Goal: Task Accomplishment & Management: Manage account settings

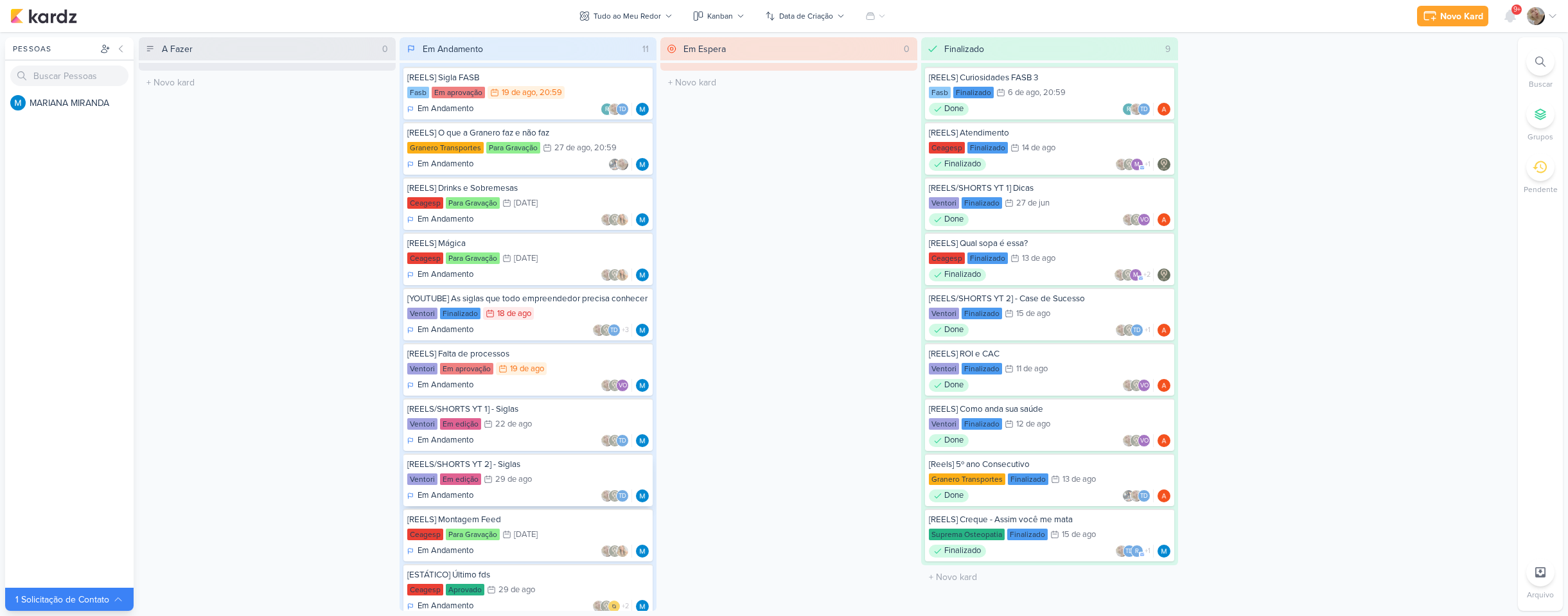
click at [525, 484] on div "29 de ago" at bounding box center [513, 480] width 37 height 8
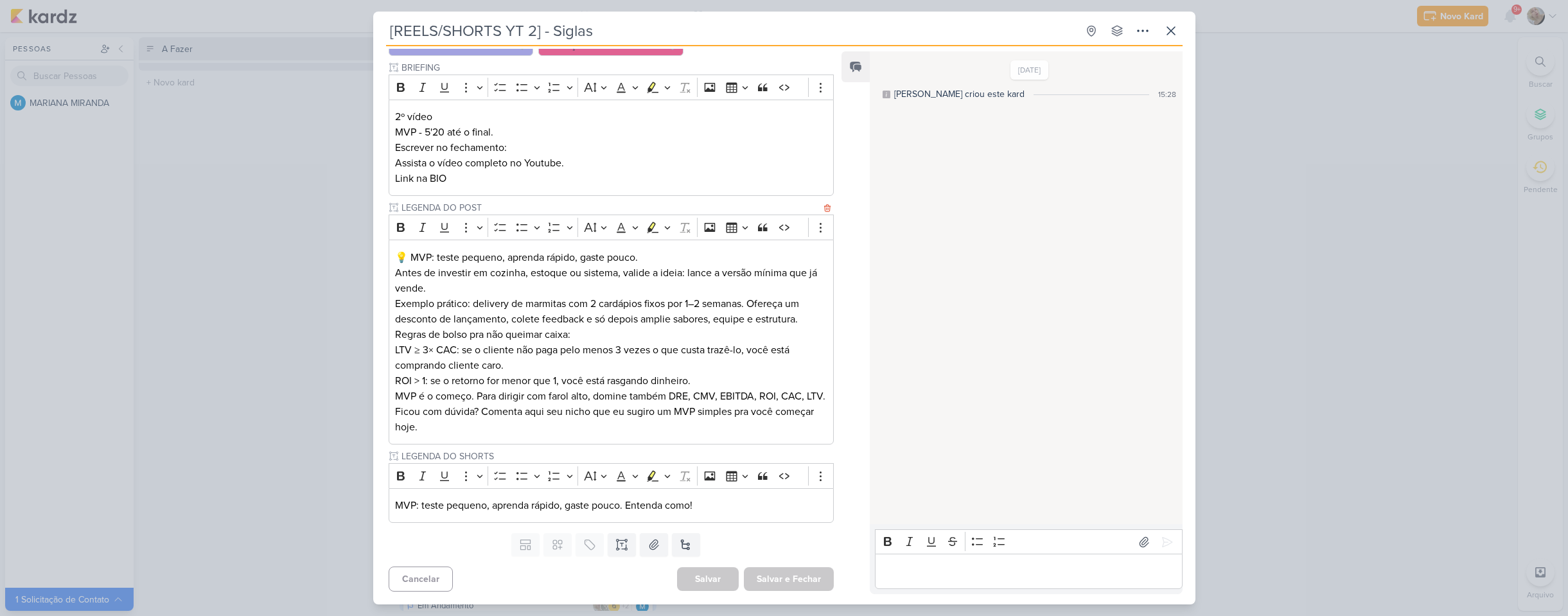
scroll to position [162, 0]
click at [616, 543] on icon at bounding box center [622, 545] width 13 height 13
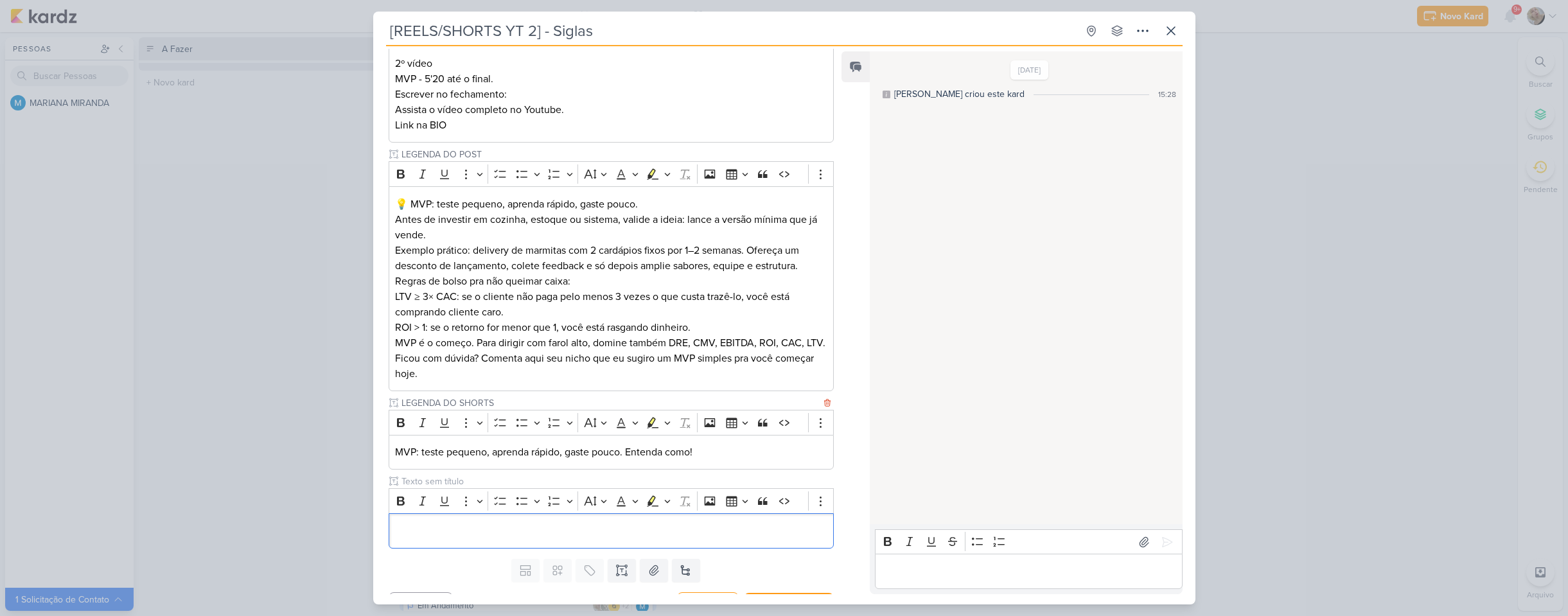
scroll to position [242, 0]
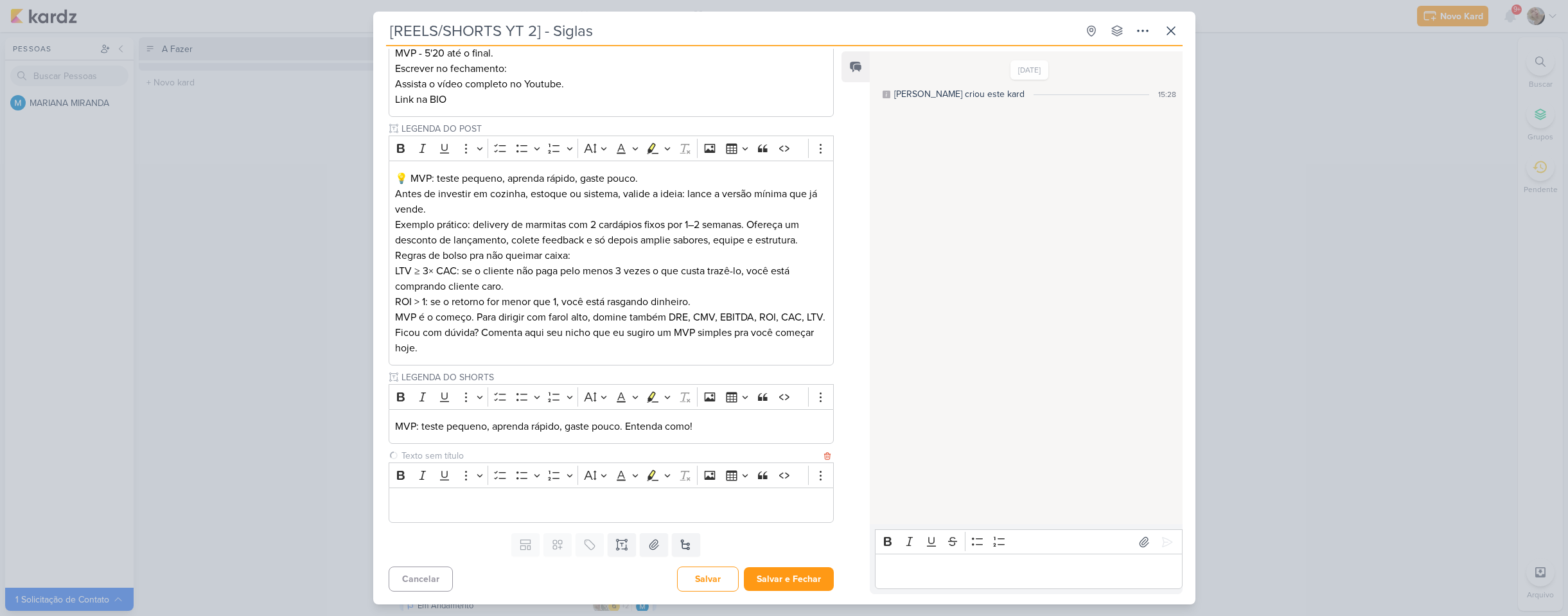
click at [450, 457] on input "text" at bounding box center [610, 456] width 422 height 13
type input "VIDEO PARA APROVAÇÃO"
click at [478, 504] on p "Editor editing area: main" at bounding box center [610, 505] width 432 height 16
click at [797, 576] on button "Salvar e Fechar" at bounding box center [788, 579] width 90 height 24
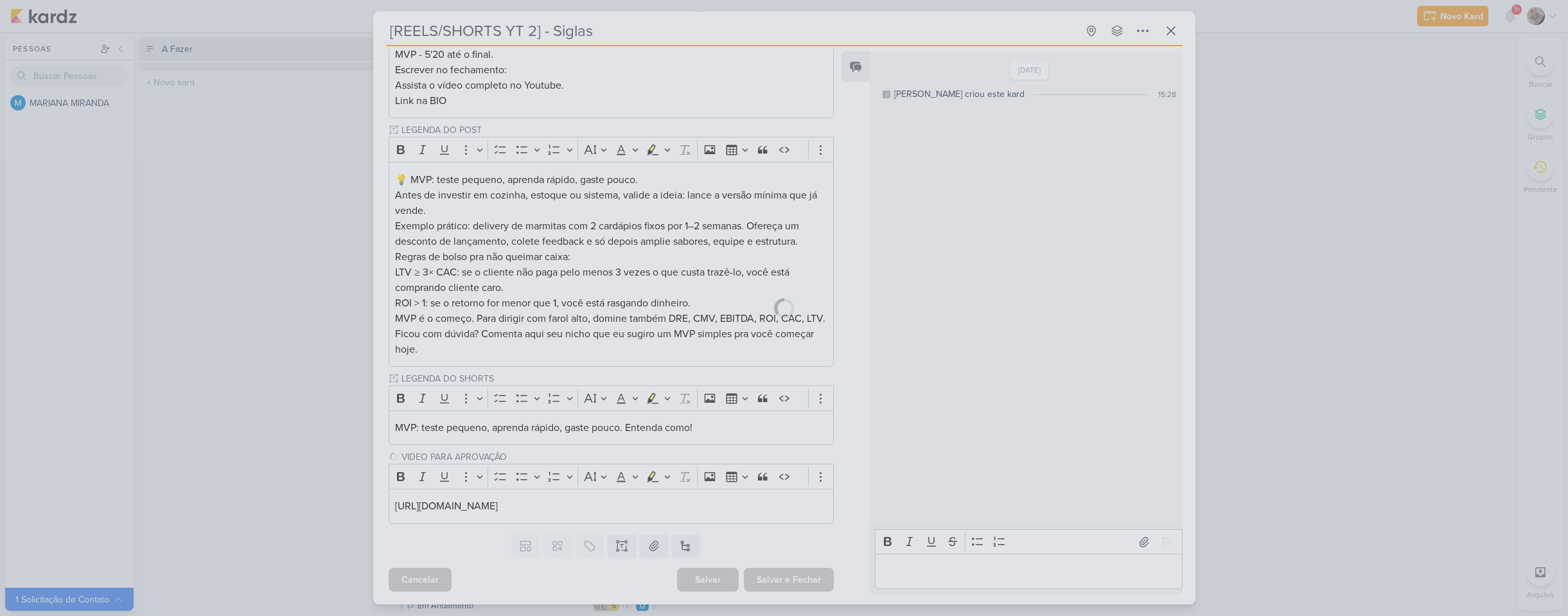
scroll to position [240, 0]
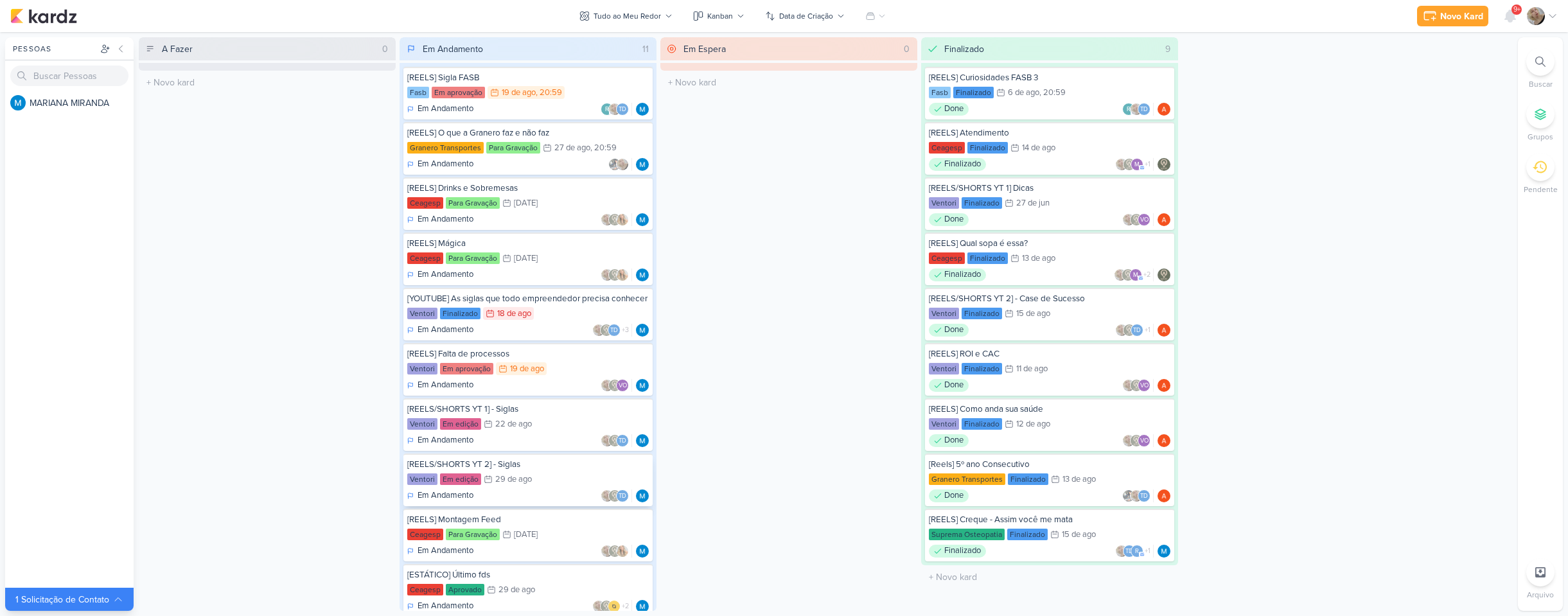
click at [506, 484] on div "29 de ago" at bounding box center [513, 480] width 37 height 8
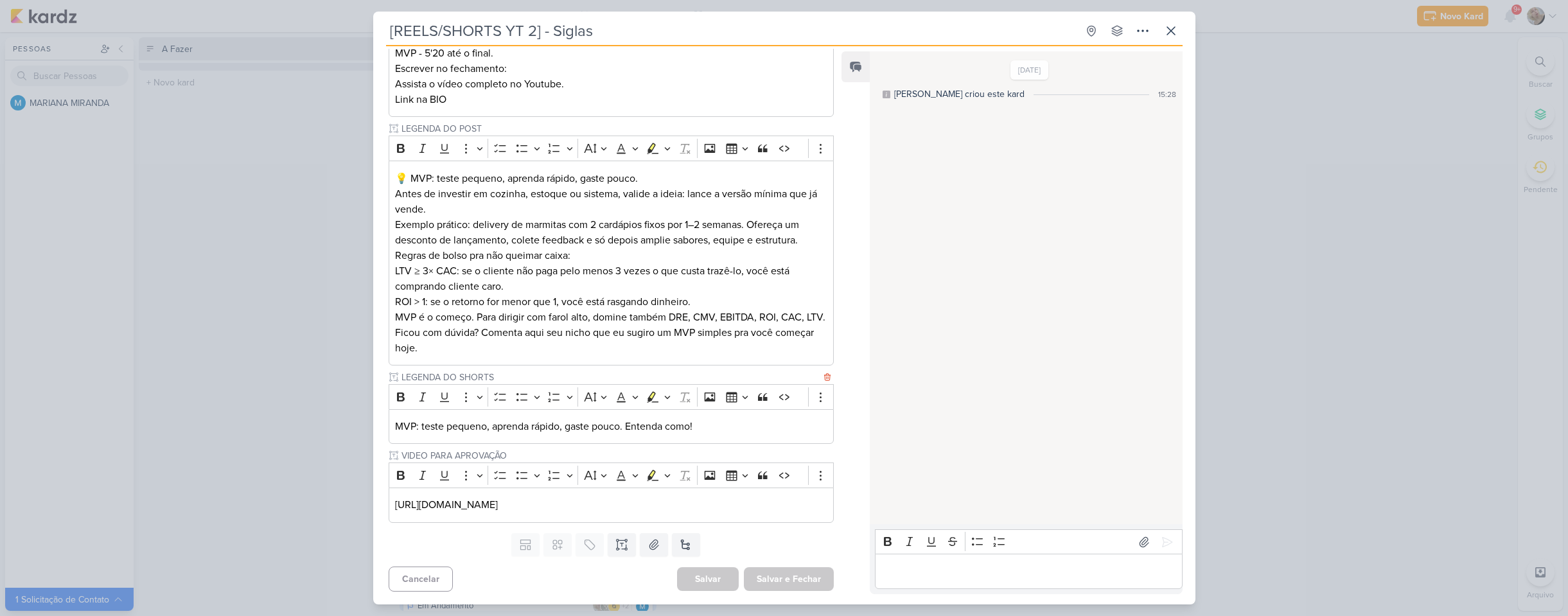
scroll to position [242, 0]
click at [1165, 32] on icon at bounding box center [1171, 31] width 16 height 16
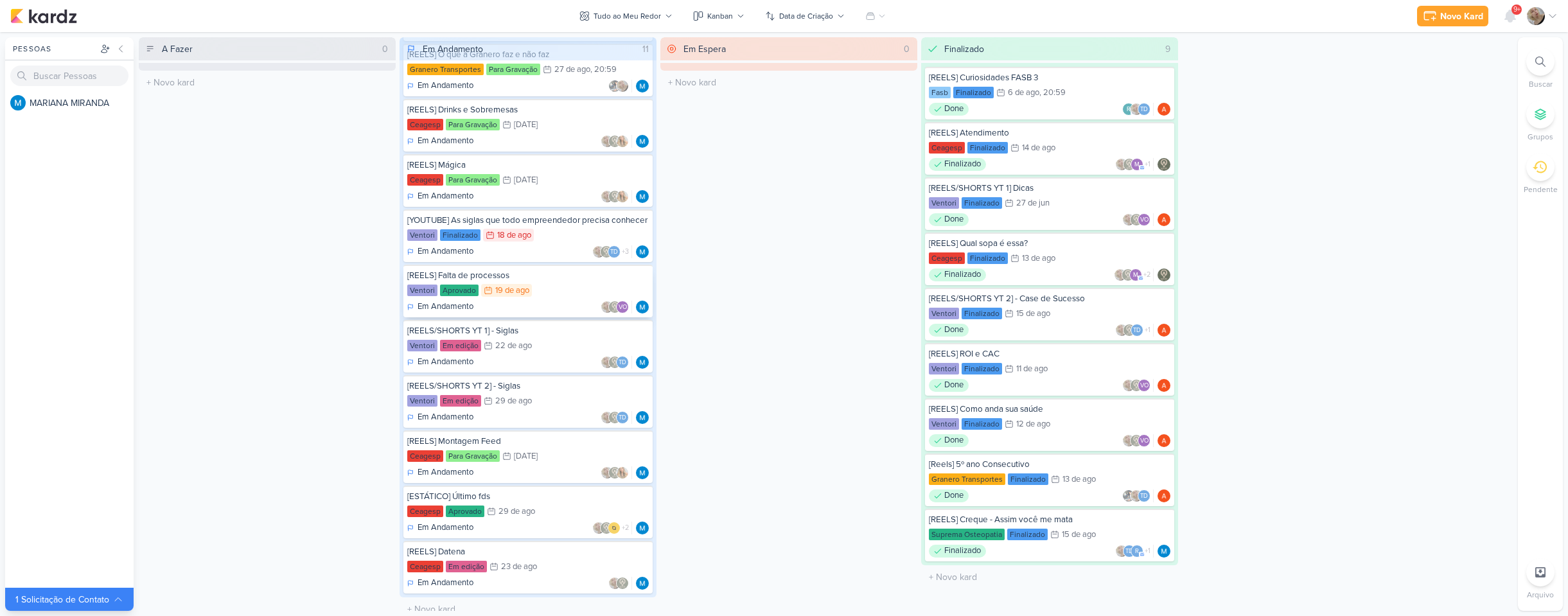
scroll to position [100, 0]
